Goal: Task Accomplishment & Management: Manage account settings

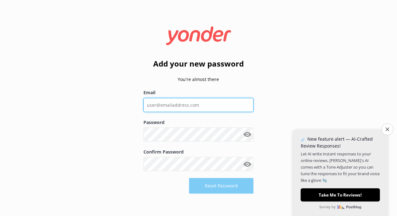
click at [205, 105] on input "Email" at bounding box center [198, 105] width 110 height 14
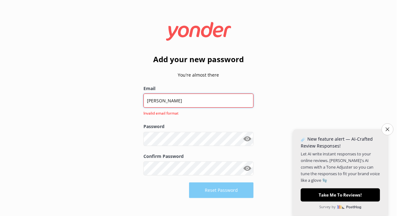
click at [171, 100] on input "[PERSON_NAME]" at bounding box center [198, 101] width 110 height 14
paste input "@[DOMAIN_NAME]"
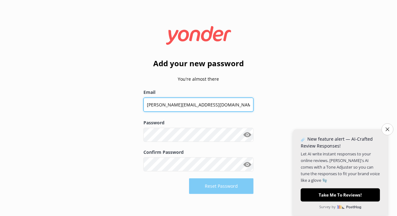
type input "[PERSON_NAME][EMAIL_ADDRESS][DOMAIN_NAME]"
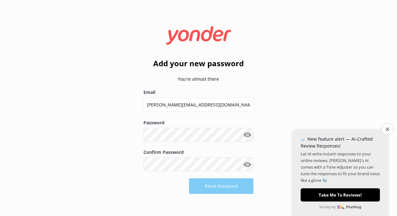
click at [247, 136] on button "Show password" at bounding box center [247, 135] width 13 height 13
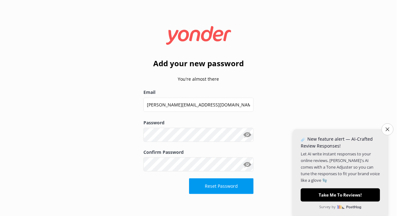
click at [160, 181] on div "Reset Password" at bounding box center [198, 187] width 110 height 16
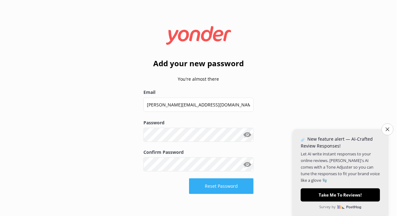
click at [213, 185] on button "Reset Password" at bounding box center [221, 187] width 64 height 16
